Goal: Information Seeking & Learning: Learn about a topic

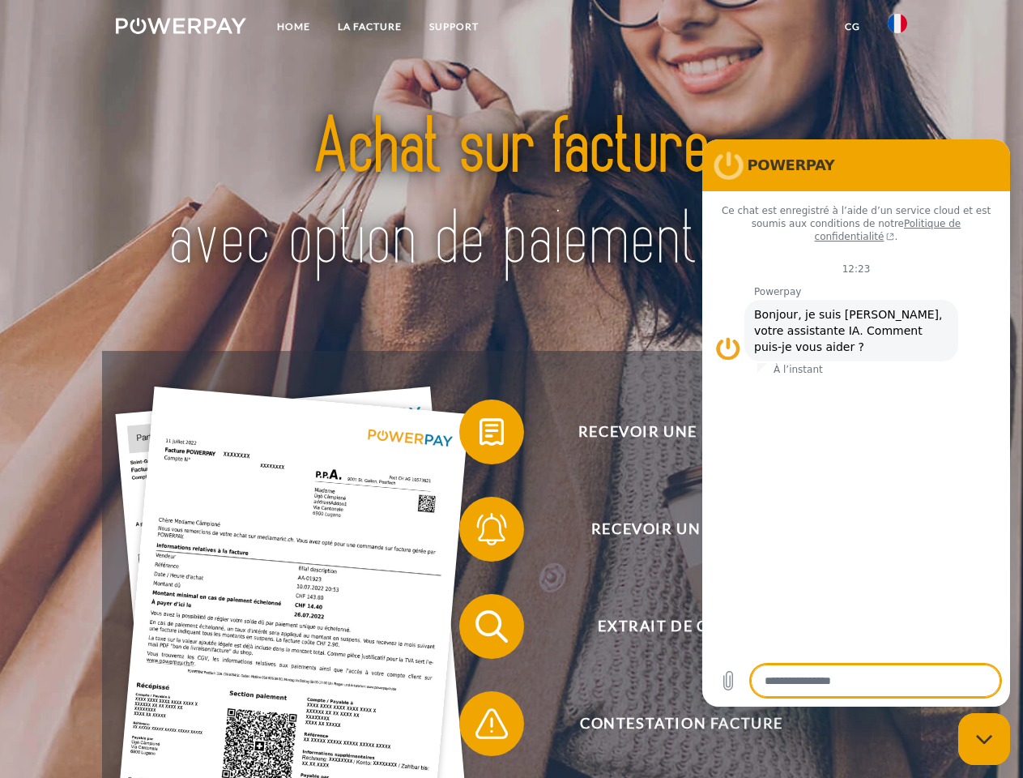
click at [181, 28] on img at bounding box center [181, 26] width 130 height 16
click at [898, 28] on img at bounding box center [897, 23] width 19 height 19
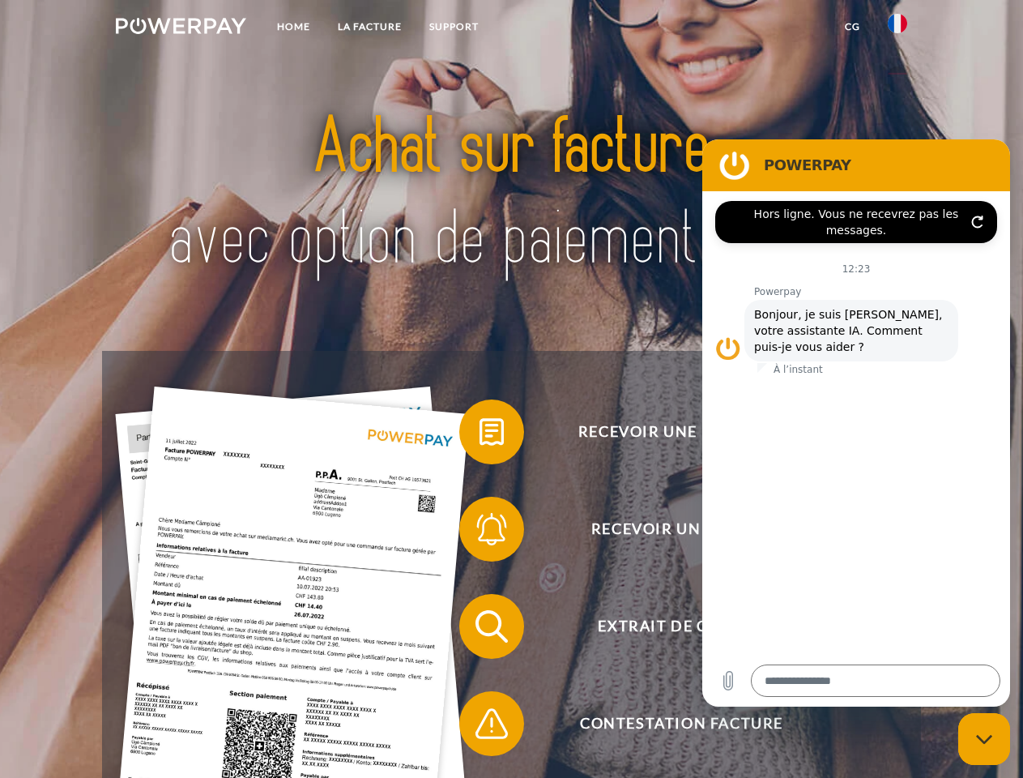
click at [852, 27] on link "CG" at bounding box center [852, 26] width 43 height 29
click at [480, 435] on span at bounding box center [467, 431] width 81 height 81
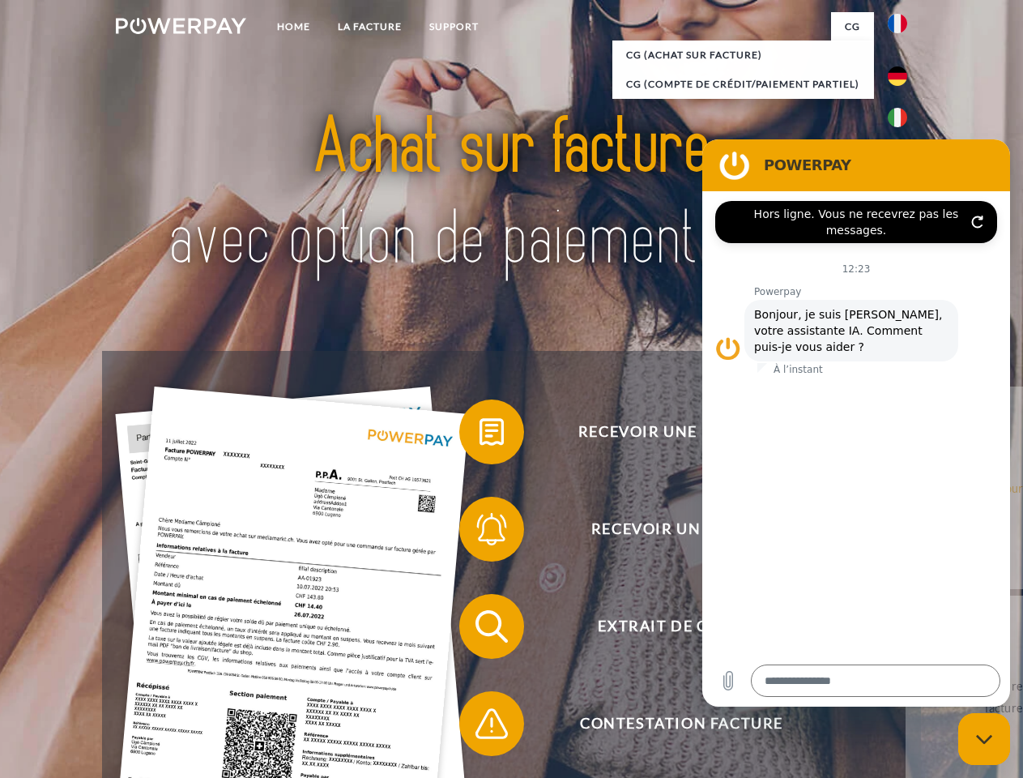
click at [480, 532] on div "Recevoir une facture ? Recevoir un rappel? Extrait de compte retour" at bounding box center [511, 675] width 818 height 648
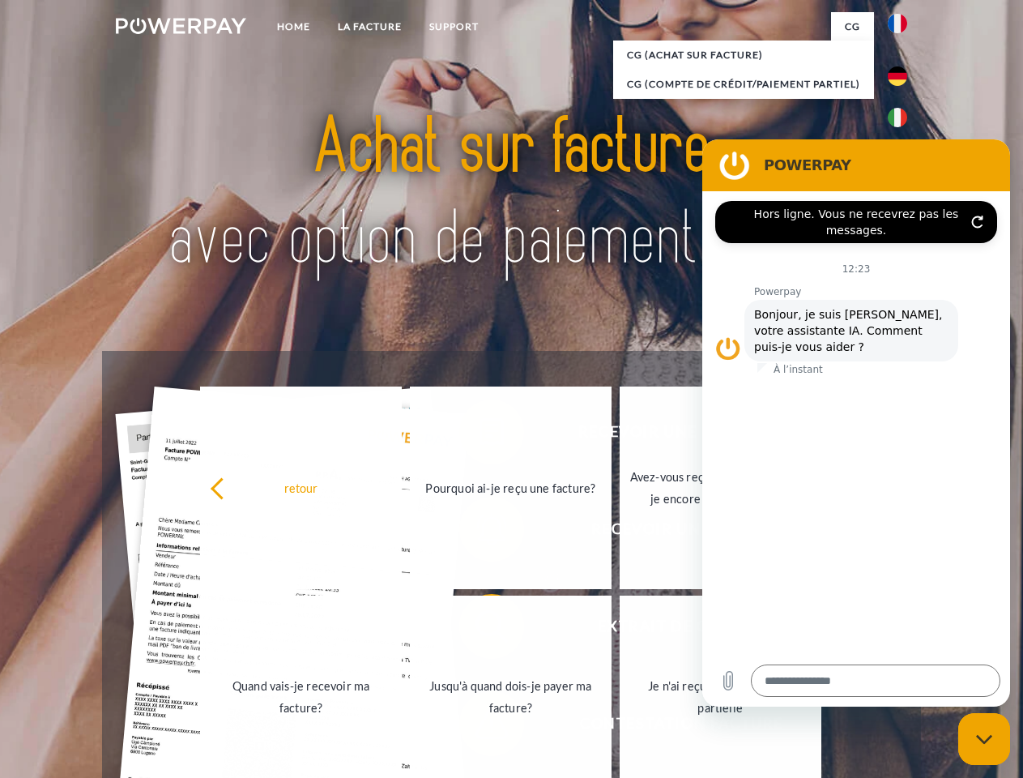
click at [480, 630] on link "Jusqu'à quand dois-je payer ma facture?" at bounding box center [511, 697] width 202 height 203
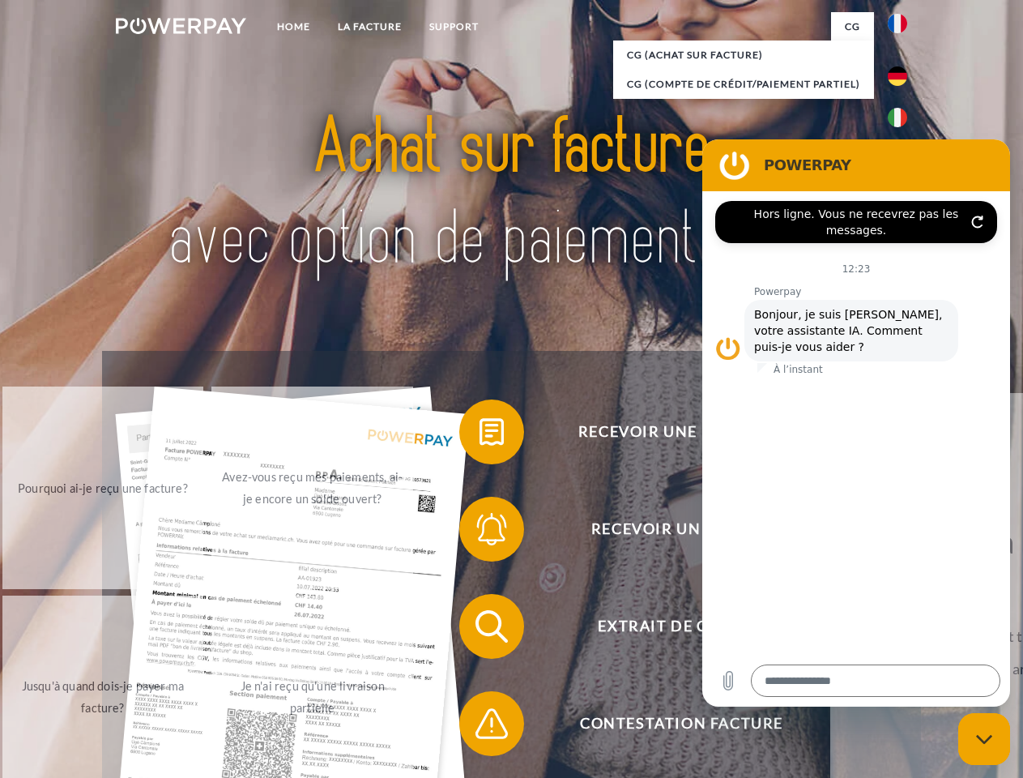
click at [480, 727] on div "Recevoir une facture ? Recevoir un rappel? Extrait de compte retour" at bounding box center [511, 675] width 818 height 648
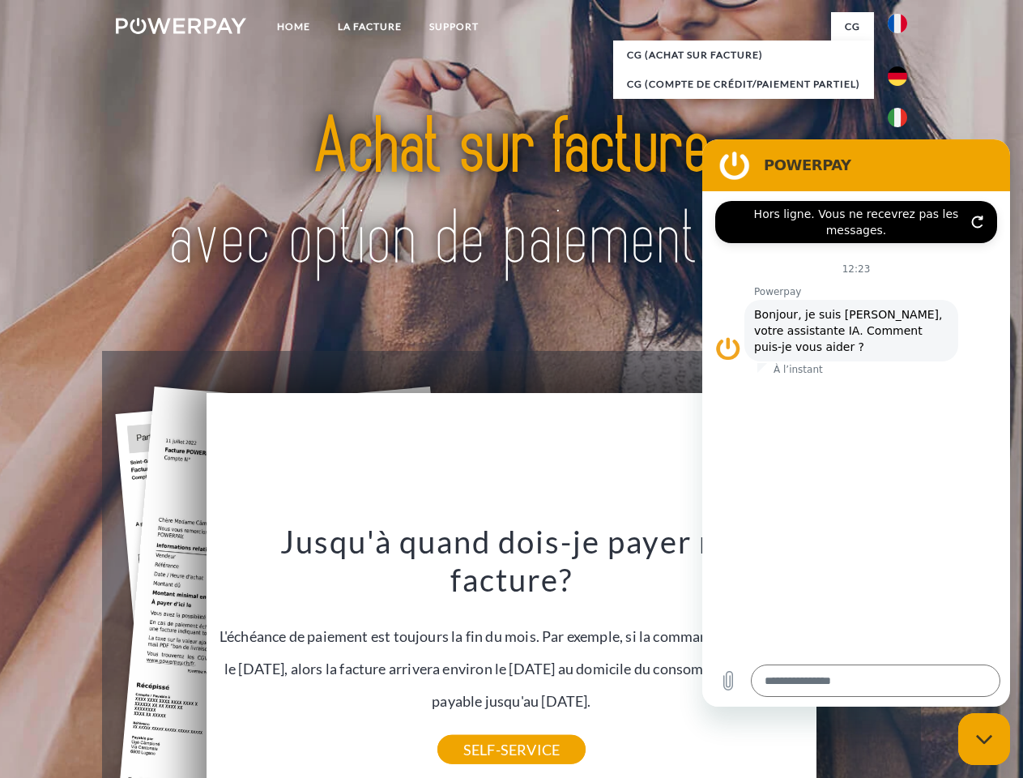
click at [985, 739] on icon "Fermer la fenêtre de messagerie" at bounding box center [984, 739] width 17 height 11
type textarea "*"
